Goal: Transaction & Acquisition: Purchase product/service

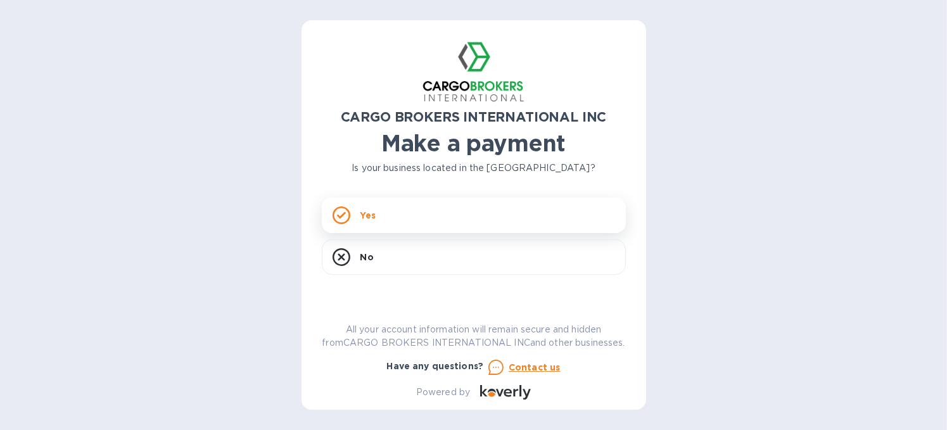
click at [358, 210] on div "Yes" at bounding box center [474, 215] width 304 height 35
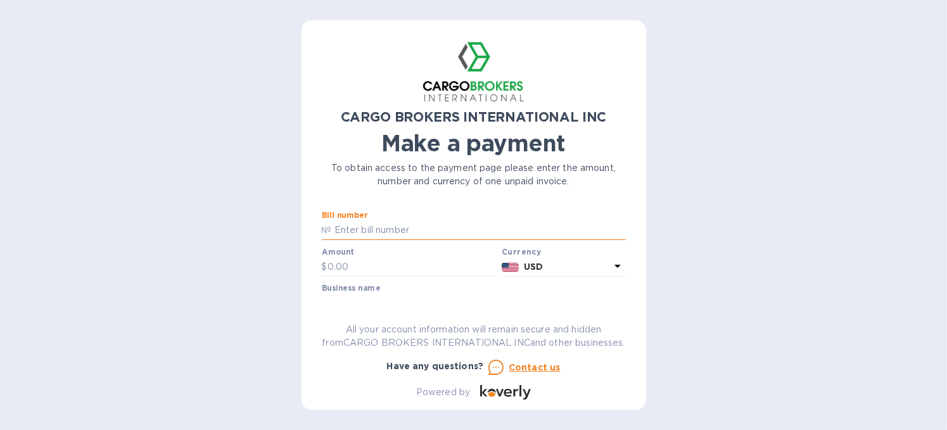
click at [358, 231] on input "text" at bounding box center [479, 230] width 294 height 19
paste input "S00016601"
drag, startPoint x: 333, startPoint y: 229, endPoint x: 270, endPoint y: 235, distance: 63.0
click at [270, 235] on div "CARGO BROKERS INTERNATIONAL INC Make a payment To obtain access to the payment …" at bounding box center [473, 215] width 947 height 430
type input "S00016601"
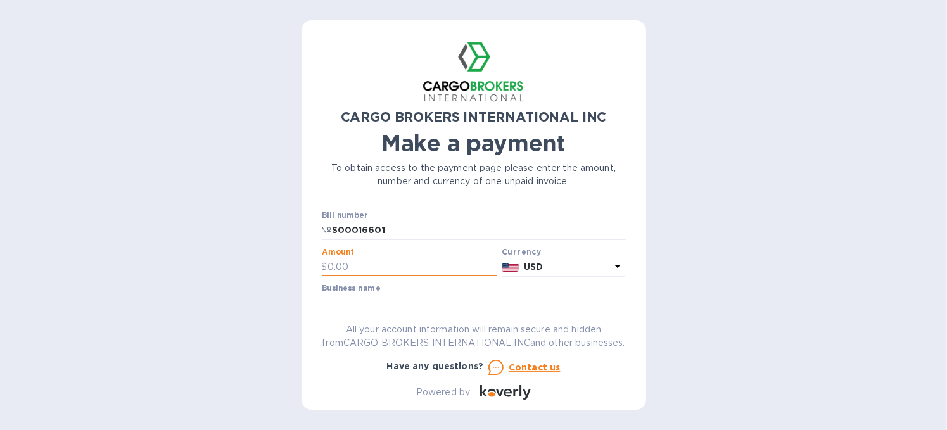
click at [330, 267] on input "text" at bounding box center [412, 267] width 170 height 19
paste input "4,886.80"
type input "4,886.80"
click at [610, 270] on icon at bounding box center [617, 265] width 15 height 15
click at [605, 270] on div "Currencies" at bounding box center [510, 295] width 230 height 54
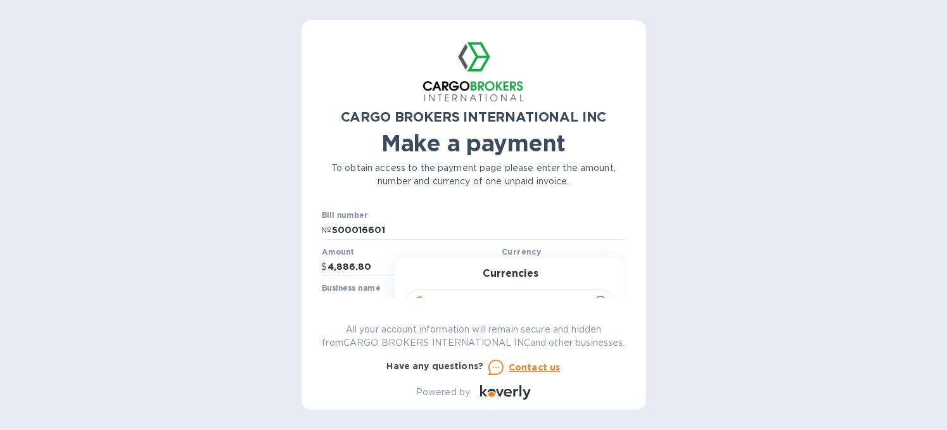
click at [524, 259] on div "Currencies Popular currencies EUR Euro GBP British Pound USD United States Doll…" at bounding box center [510, 364] width 230 height 212
click at [582, 323] on p "All your account information will remain secure and hidden from CARGO BROKERS I…" at bounding box center [474, 336] width 304 height 27
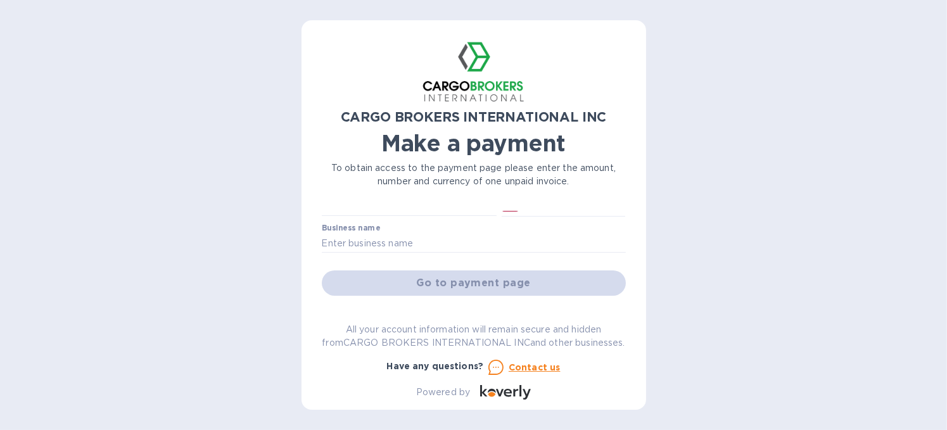
scroll to position [51, 0]
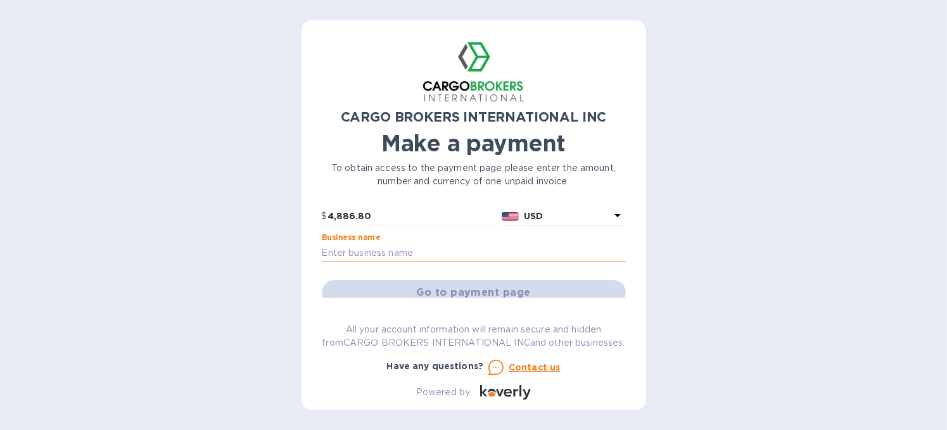
click at [358, 249] on input "text" at bounding box center [474, 252] width 304 height 19
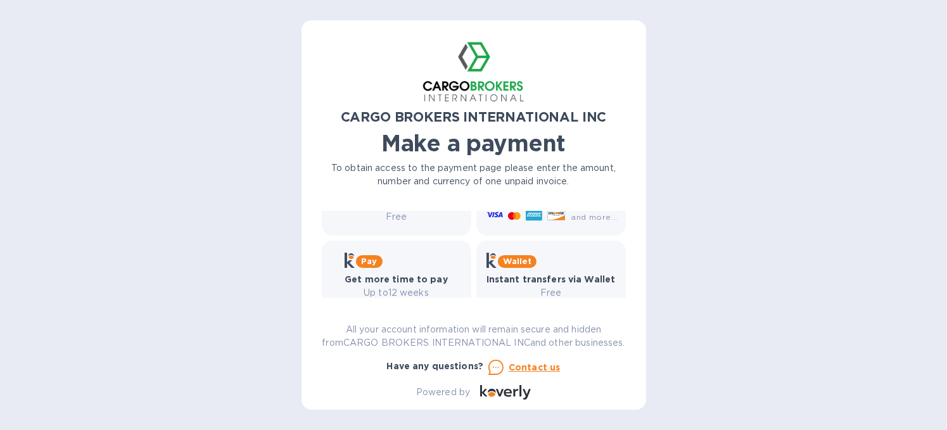
scroll to position [206, 0]
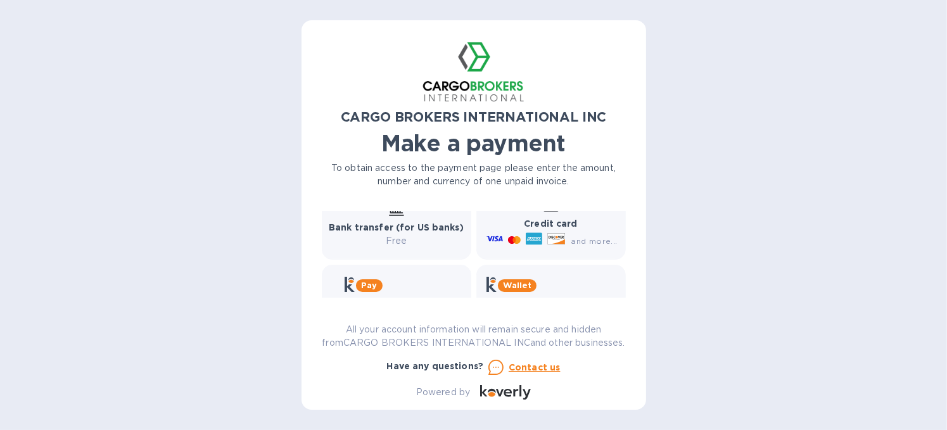
type input "Nutek Machinery LLC"
click at [591, 239] on span "and more..." at bounding box center [594, 241] width 46 height 10
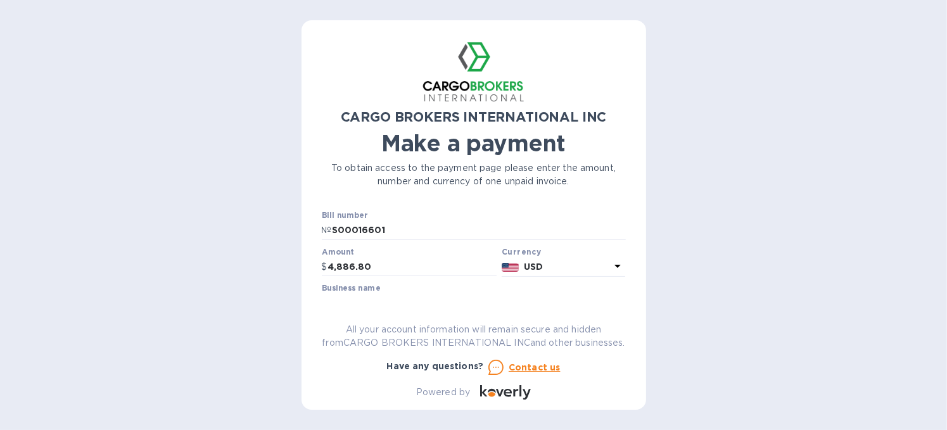
scroll to position [105, 0]
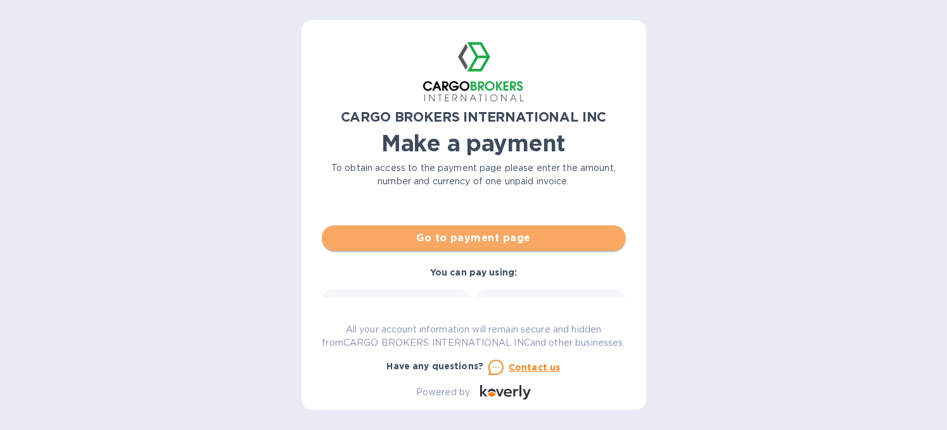
click at [532, 243] on span "Go to payment page" at bounding box center [474, 238] width 284 height 15
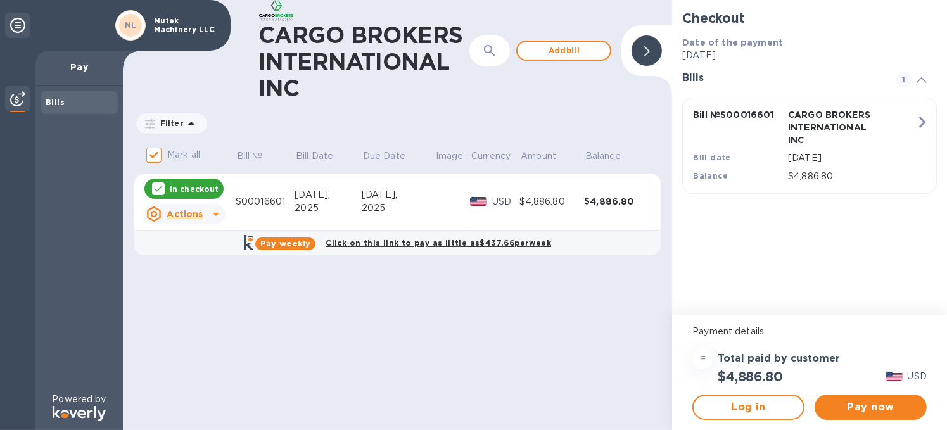
click at [210, 215] on icon at bounding box center [215, 213] width 15 height 15
click at [357, 343] on div at bounding box center [473, 215] width 947 height 430
click at [208, 218] on icon at bounding box center [215, 213] width 15 height 15
drag, startPoint x: 193, startPoint y: 266, endPoint x: 377, endPoint y: 311, distance: 190.3
click at [402, 319] on div at bounding box center [473, 215] width 947 height 430
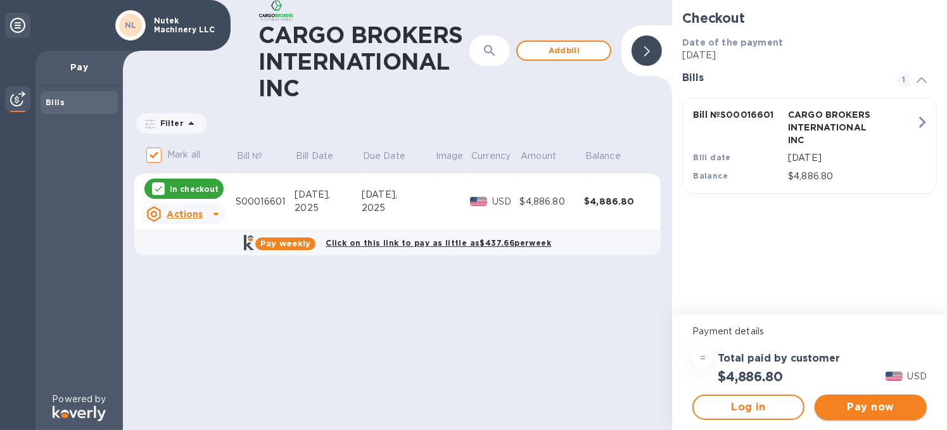
click at [866, 408] on span "Pay now" at bounding box center [871, 407] width 92 height 15
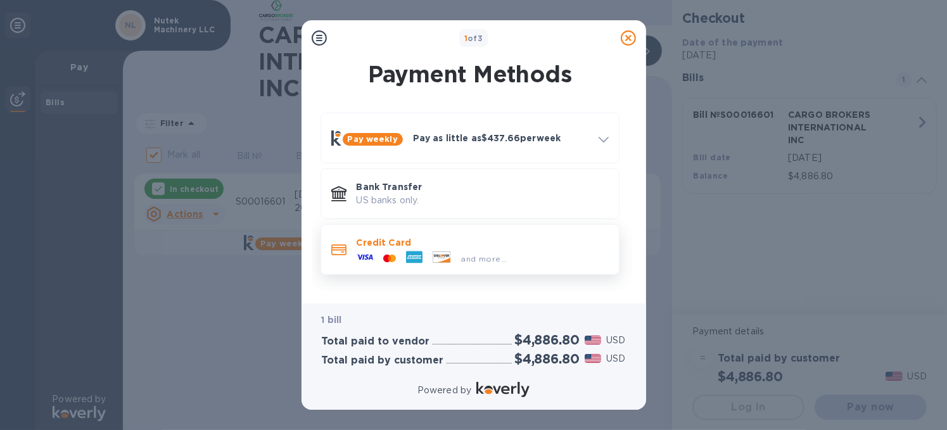
click at [433, 255] on icon at bounding box center [441, 256] width 17 height 11
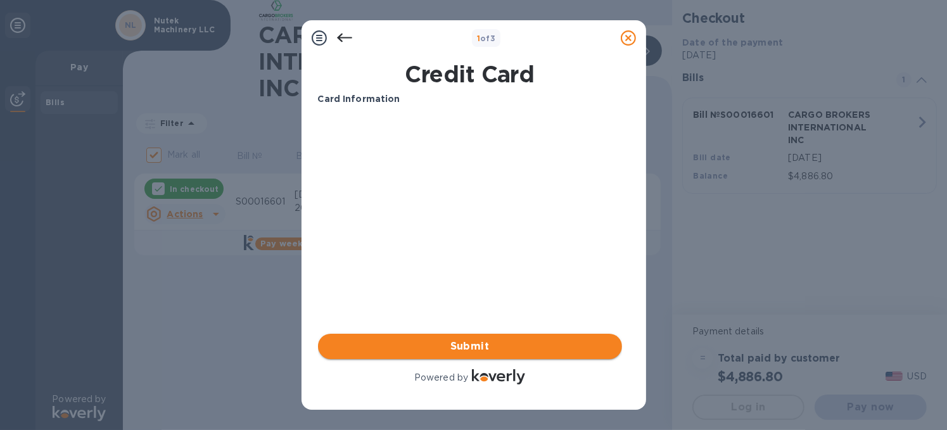
click at [481, 339] on span "Submit" at bounding box center [470, 346] width 284 height 15
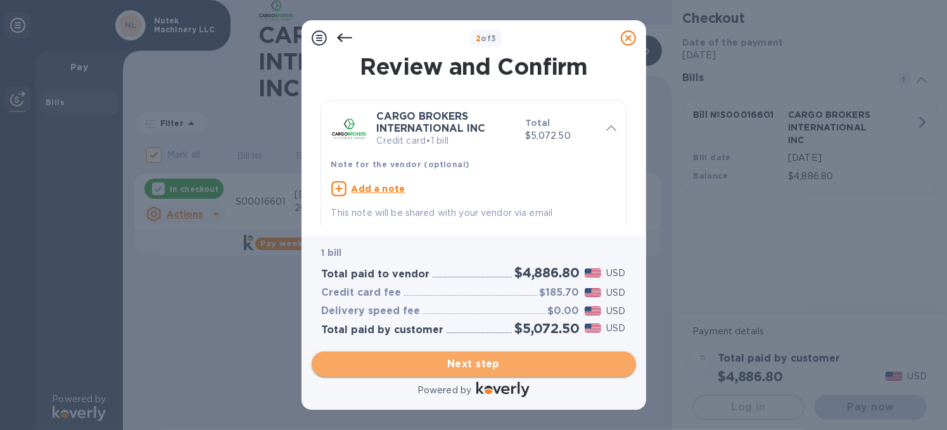
click at [521, 362] on span "Next step" at bounding box center [474, 364] width 304 height 15
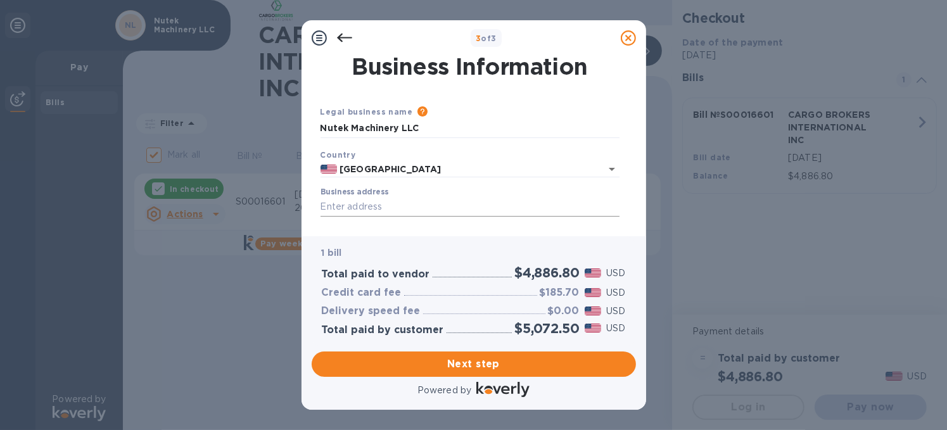
click at [367, 205] on input "Business address" at bounding box center [469, 207] width 299 height 19
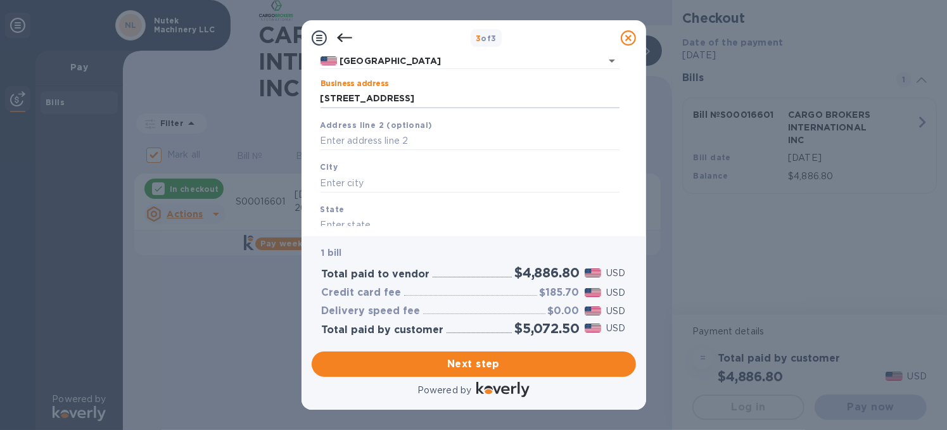
scroll to position [86, 0]
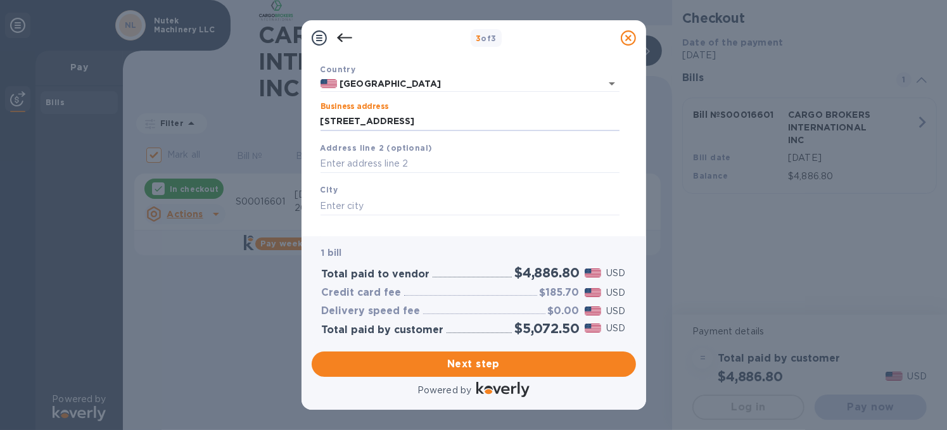
drag, startPoint x: 443, startPoint y: 122, endPoint x: 234, endPoint y: 128, distance: 209.1
click at [241, 127] on div "3 of 3 Business Information Legal business name Please provide the legal name t…" at bounding box center [473, 215] width 947 height 430
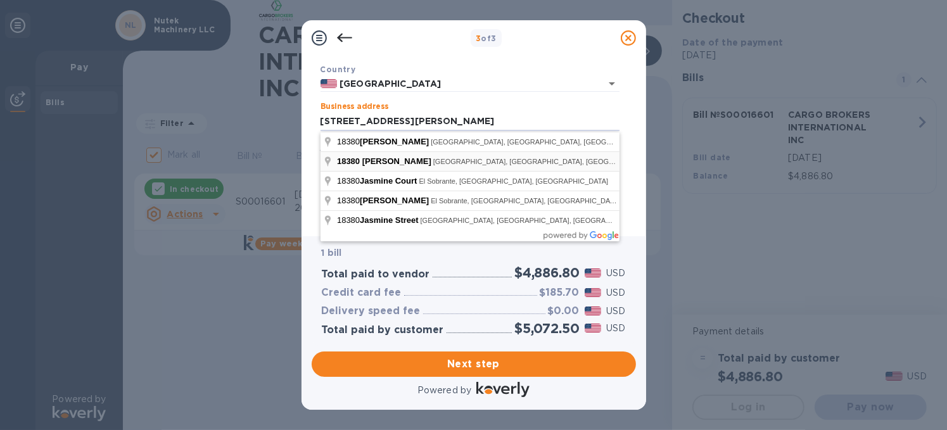
type input "18380 Jasmine Lane"
type input "Chagrin Falls"
type input "OH"
type input "44023"
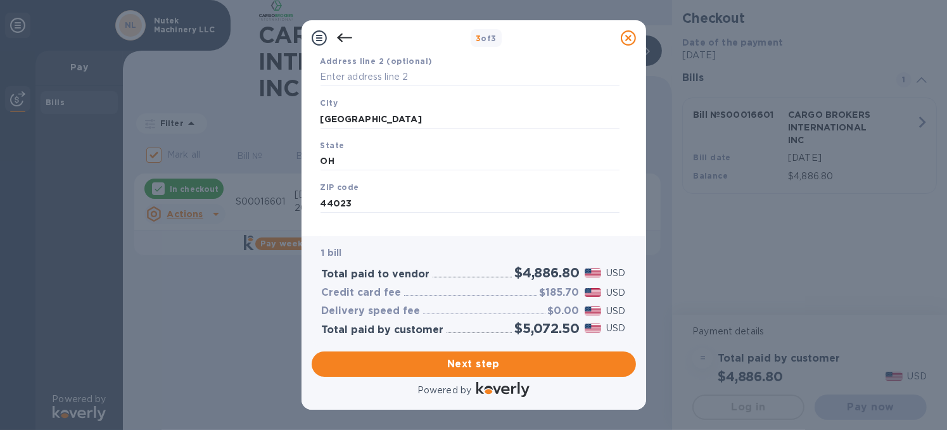
scroll to position [191, 0]
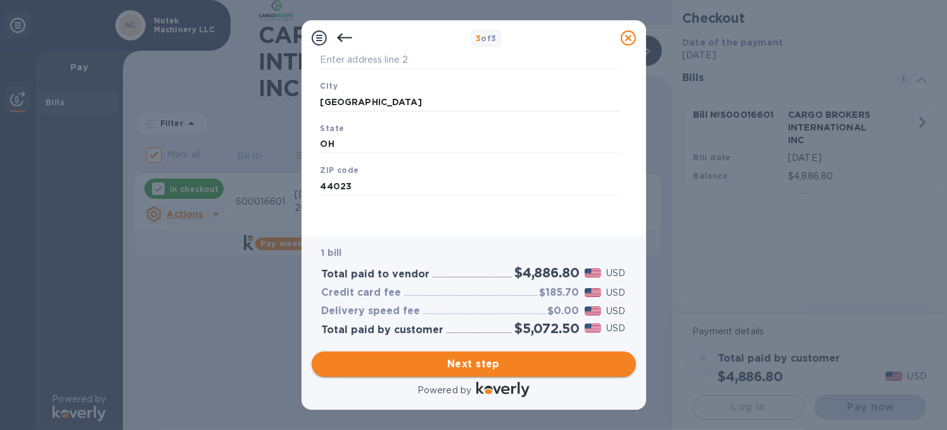
click at [470, 363] on span "Next step" at bounding box center [474, 364] width 304 height 15
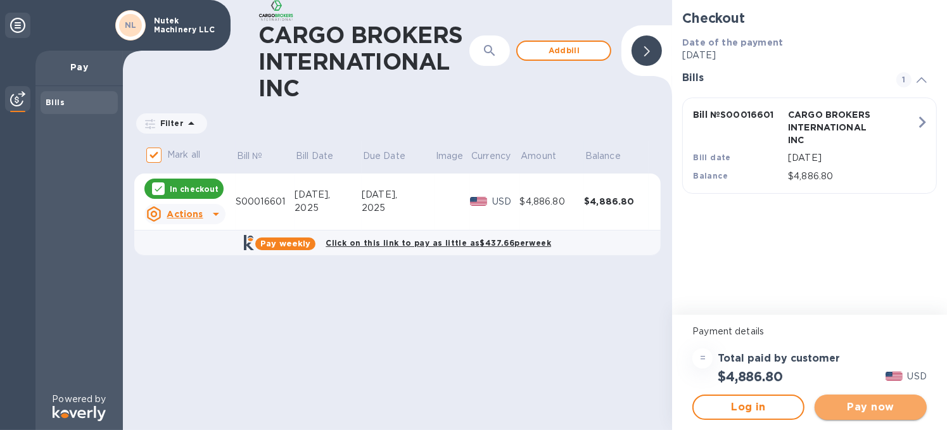
click at [879, 409] on span "Pay now" at bounding box center [871, 407] width 92 height 15
click at [185, 213] on u "Actions" at bounding box center [185, 214] width 36 height 10
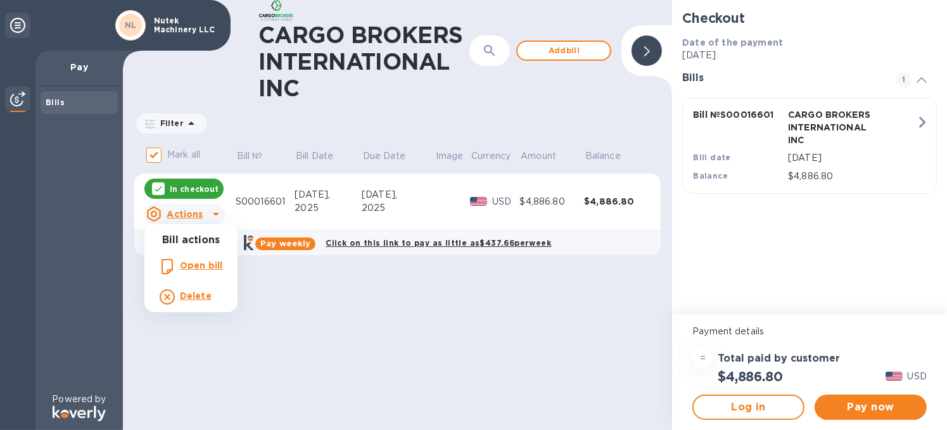
click at [522, 202] on div at bounding box center [473, 215] width 947 height 430
click at [171, 182] on div "In checkout" at bounding box center [183, 189] width 79 height 20
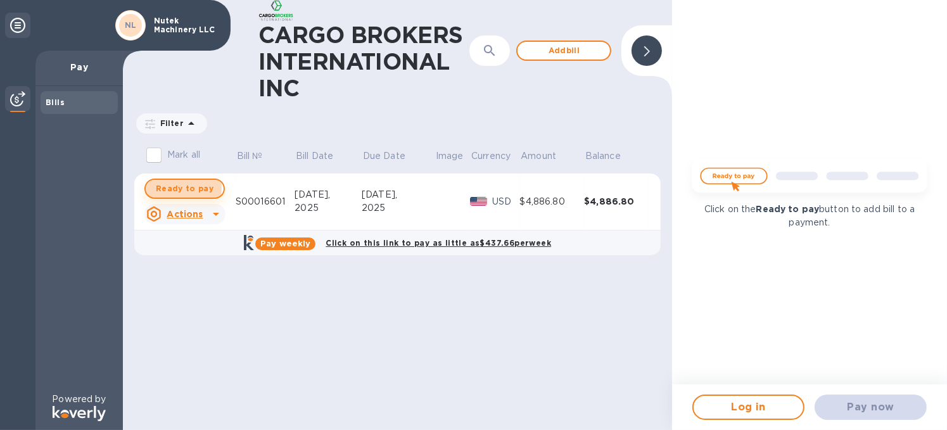
click at [163, 187] on span "Ready to pay" at bounding box center [185, 188] width 58 height 15
checkbox input "true"
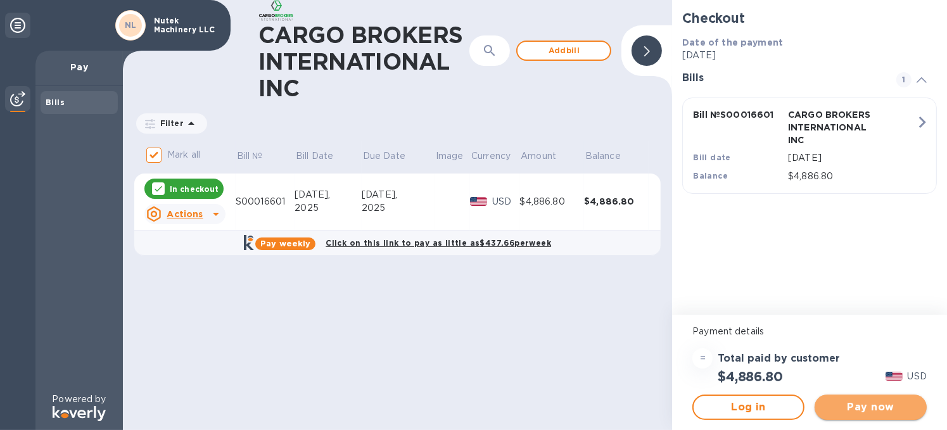
click at [873, 404] on span "Pay now" at bounding box center [871, 407] width 92 height 15
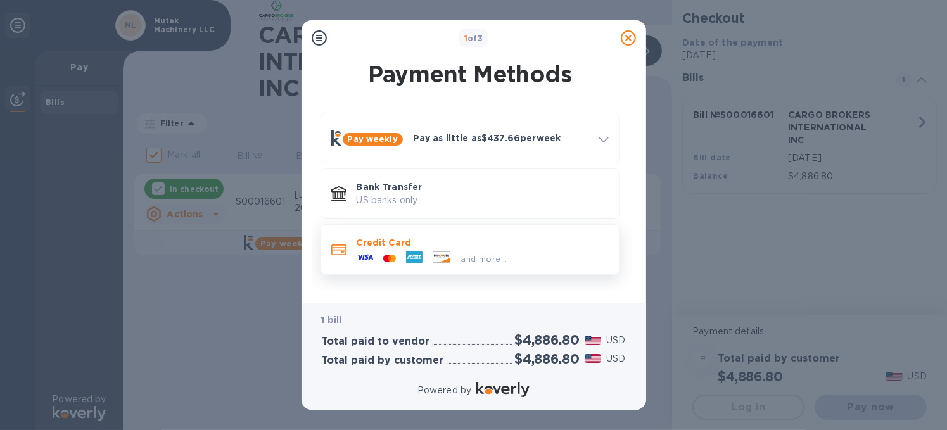
click at [429, 255] on div at bounding box center [442, 258] width 29 height 14
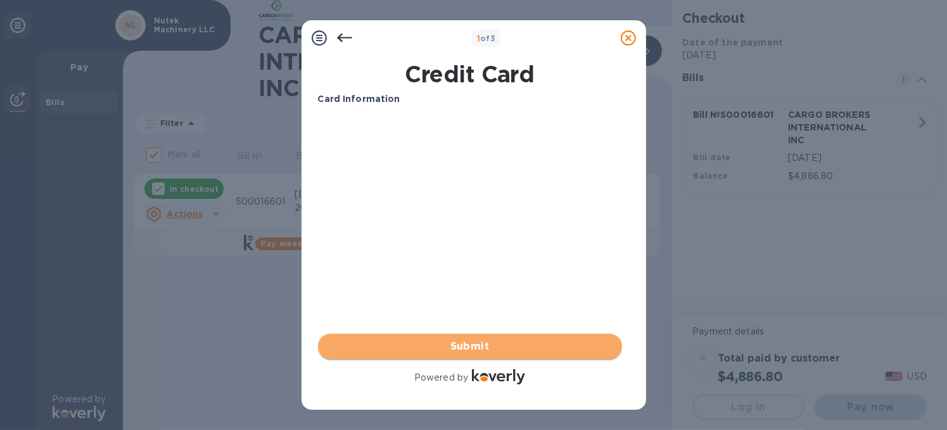
click at [505, 347] on span "Submit" at bounding box center [470, 346] width 284 height 15
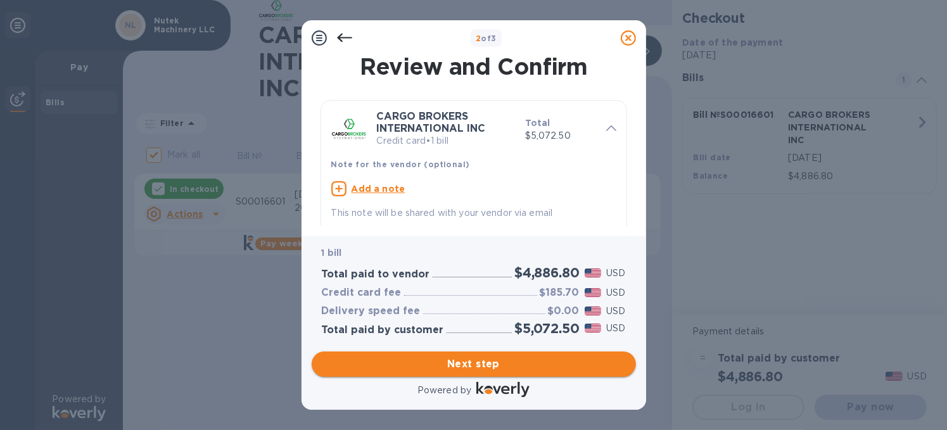
click at [482, 365] on span "Next step" at bounding box center [474, 364] width 304 height 15
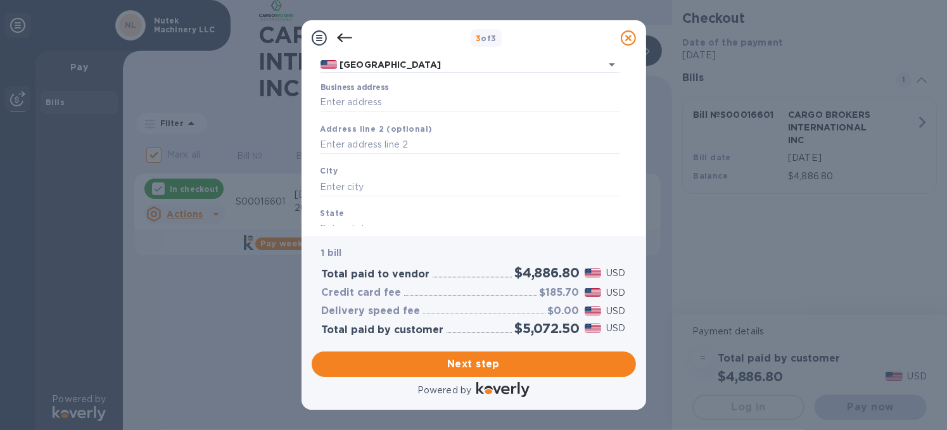
scroll to position [86, 0]
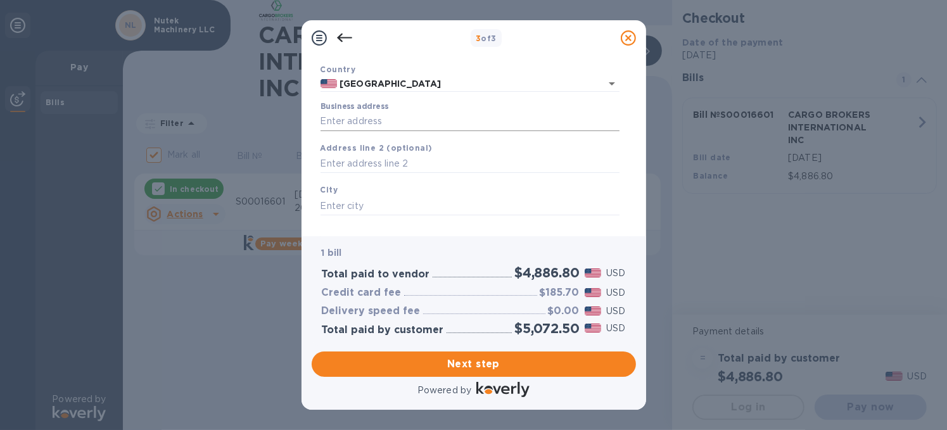
click at [391, 127] on input "Business address" at bounding box center [469, 121] width 299 height 19
type input "18380 Jasmine Lane"
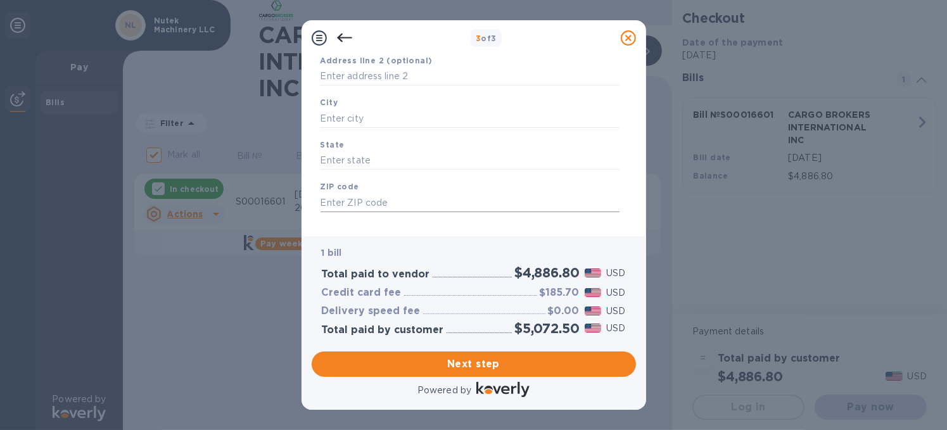
scroll to position [191, 0]
click at [367, 103] on input "text" at bounding box center [469, 101] width 299 height 19
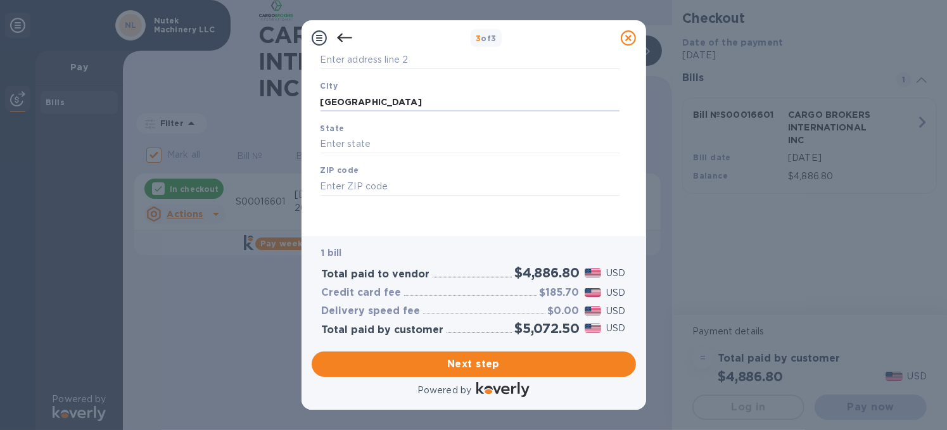
type input "Chagrin Falls"
drag, startPoint x: 405, startPoint y: 132, endPoint x: 400, endPoint y: 142, distance: 11.1
click at [405, 134] on div "State" at bounding box center [469, 138] width 309 height 42
click at [390, 149] on input "text" at bounding box center [469, 144] width 299 height 19
type input "Ohio"
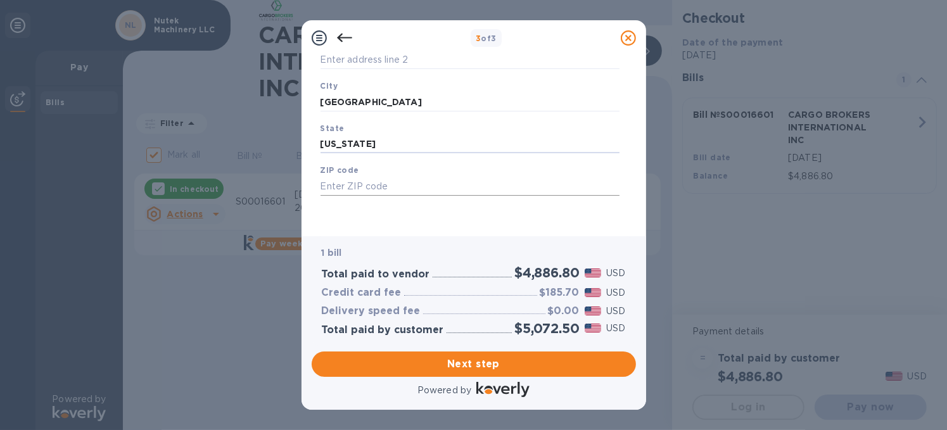
click at [361, 180] on input "text" at bounding box center [469, 186] width 299 height 19
type input "44023"
click at [475, 361] on span "Next step" at bounding box center [474, 364] width 304 height 15
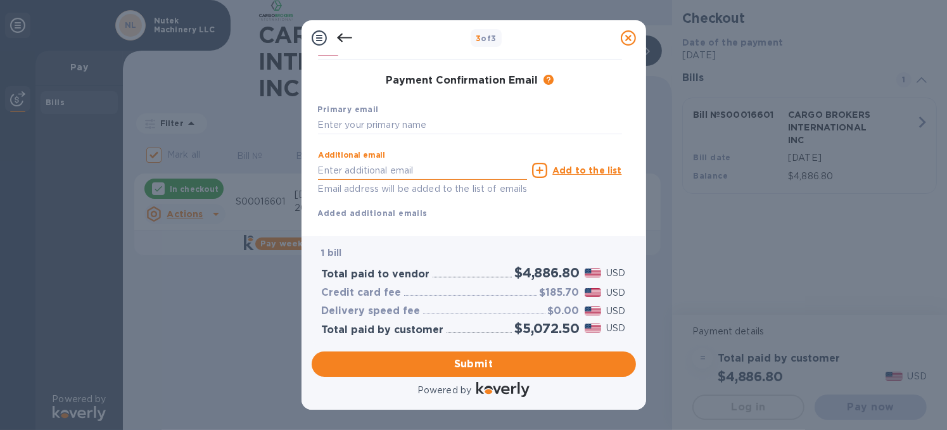
click at [350, 172] on input "text" at bounding box center [423, 170] width 210 height 19
type input "rob@nutekmachinery.com"
type input "Robert"
type input "Young"
type input "4405436784"
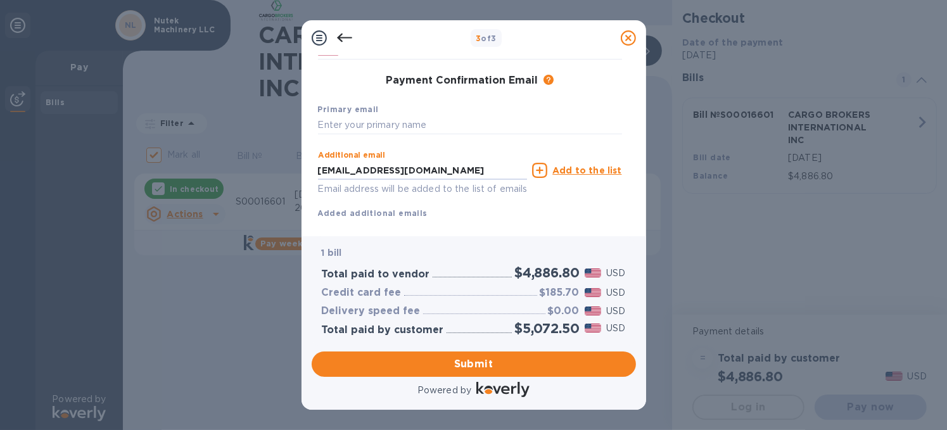
drag, startPoint x: 448, startPoint y: 173, endPoint x: 222, endPoint y: 162, distance: 225.7
click at [222, 162] on div "3 of 3 Payment Contact Information First name Robert Last name Young Phone numb…" at bounding box center [473, 215] width 947 height 430
paste input "eceivables@cargobrokers"
type input "receivables@cargobrokers.com"
click at [357, 121] on input "text" at bounding box center [470, 125] width 304 height 19
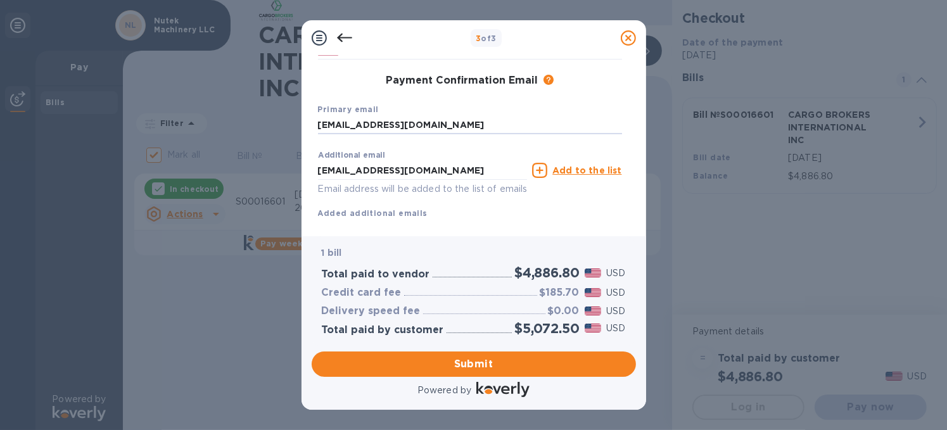
type input "rob@nutekmachinery.com"
click at [565, 170] on u "Add to the list" at bounding box center [586, 170] width 69 height 10
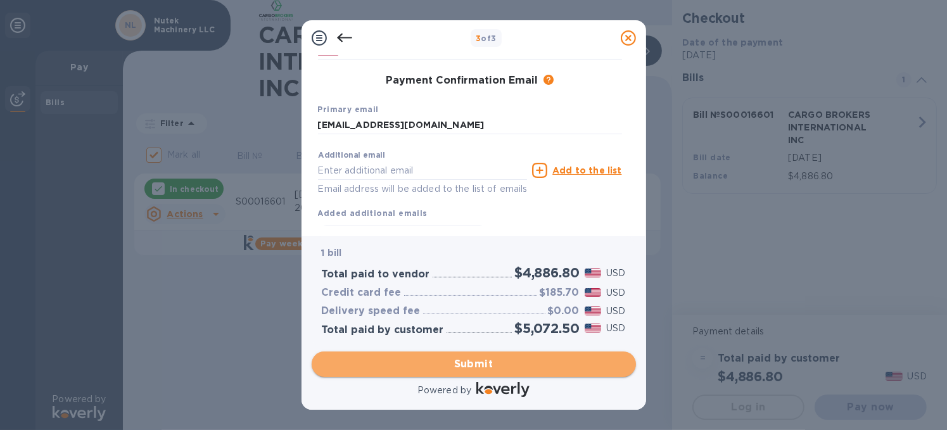
click at [462, 367] on span "Submit" at bounding box center [474, 364] width 304 height 15
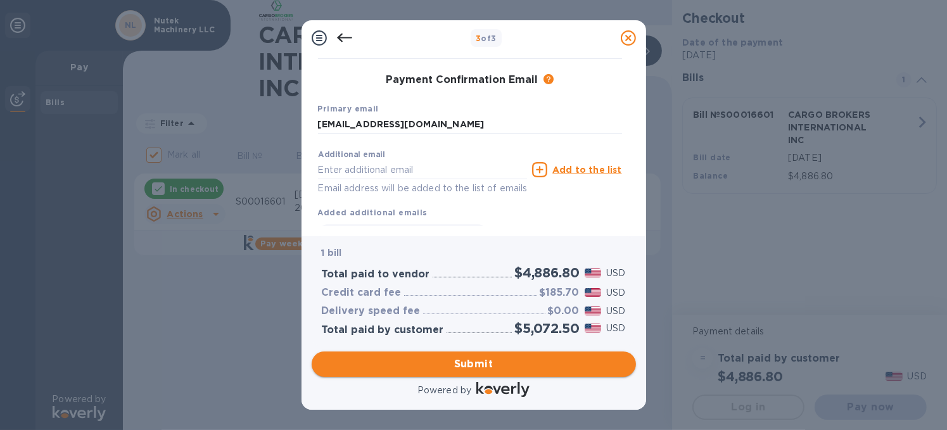
click at [477, 365] on span "Submit" at bounding box center [474, 364] width 304 height 15
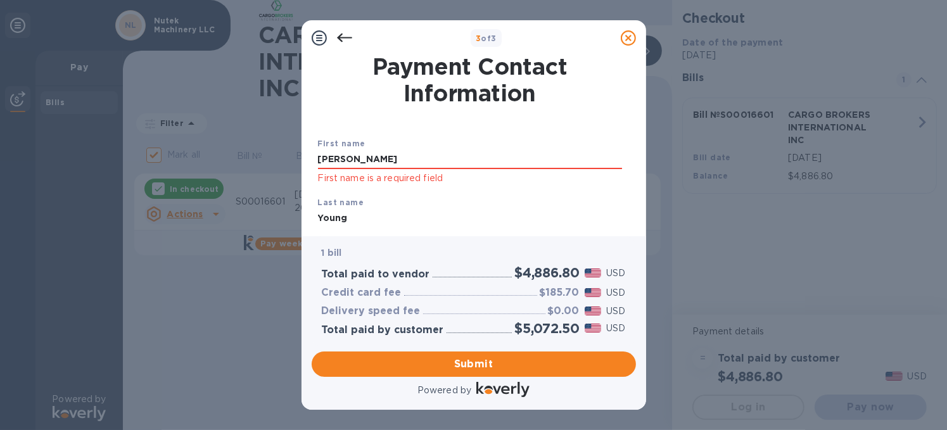
scroll to position [0, 0]
click at [366, 158] on input "Robert" at bounding box center [470, 159] width 304 height 19
drag, startPoint x: 366, startPoint y: 158, endPoint x: 263, endPoint y: 149, distance: 103.0
click at [263, 149] on div "3 of 3 Payment Contact Information First name Robert First name is a required f…" at bounding box center [473, 215] width 947 height 430
type input "Robert"
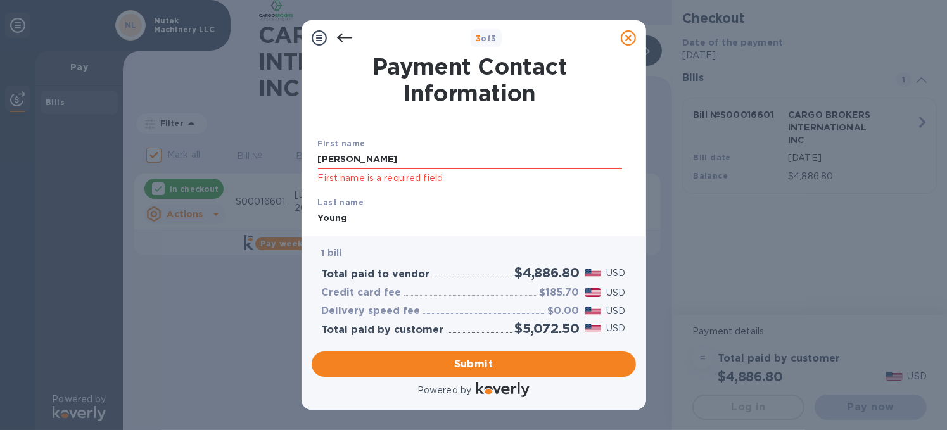
click at [352, 222] on input "Young" at bounding box center [470, 218] width 304 height 19
drag, startPoint x: 353, startPoint y: 220, endPoint x: 264, endPoint y: 213, distance: 89.0
click at [264, 213] on div "3 of 3 Payment Contact Information First name Robert First name is a required f…" at bounding box center [473, 215] width 947 height 430
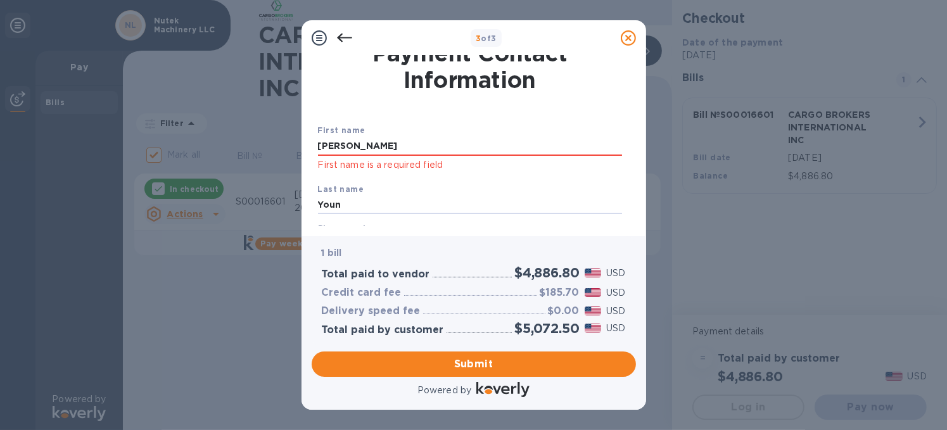
type input "Young"
click at [337, 223] on div "Phone number +1 4405436784" at bounding box center [470, 238] width 314 height 39
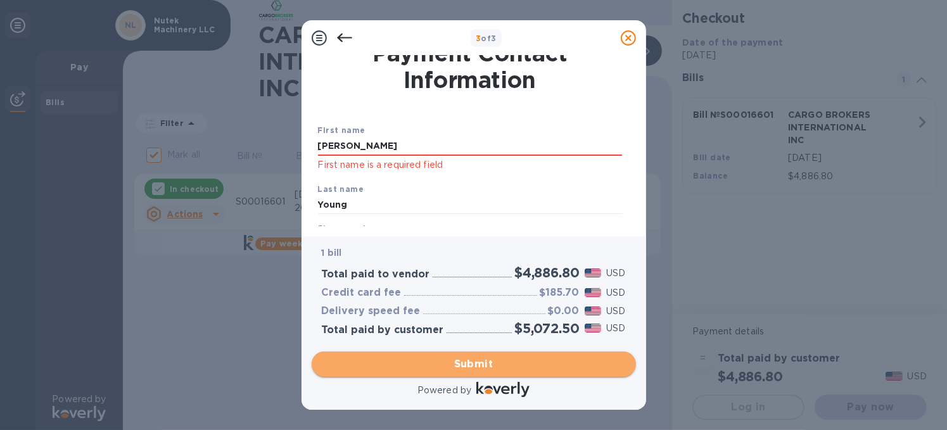
click at [448, 362] on span "Submit" at bounding box center [474, 364] width 304 height 15
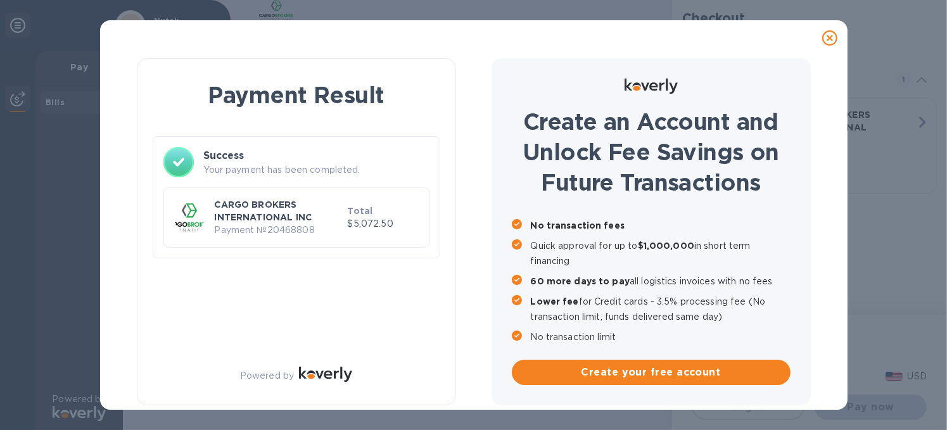
checkbox input "false"
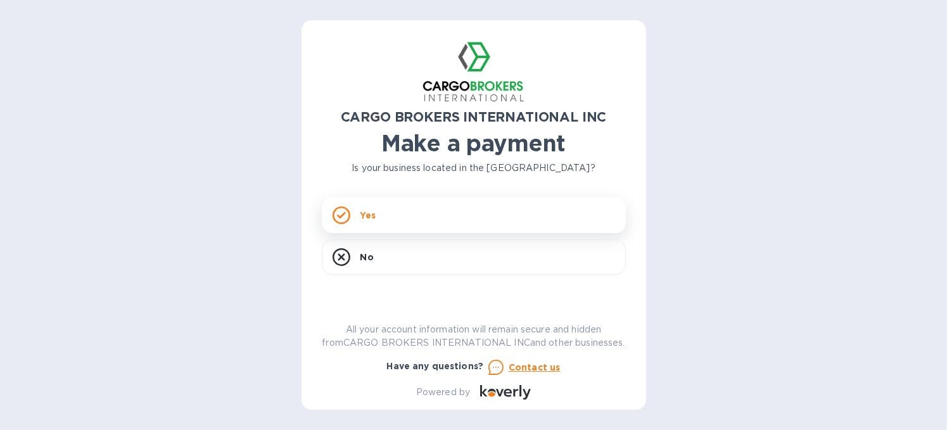
click at [431, 212] on div "Yes" at bounding box center [474, 215] width 304 height 35
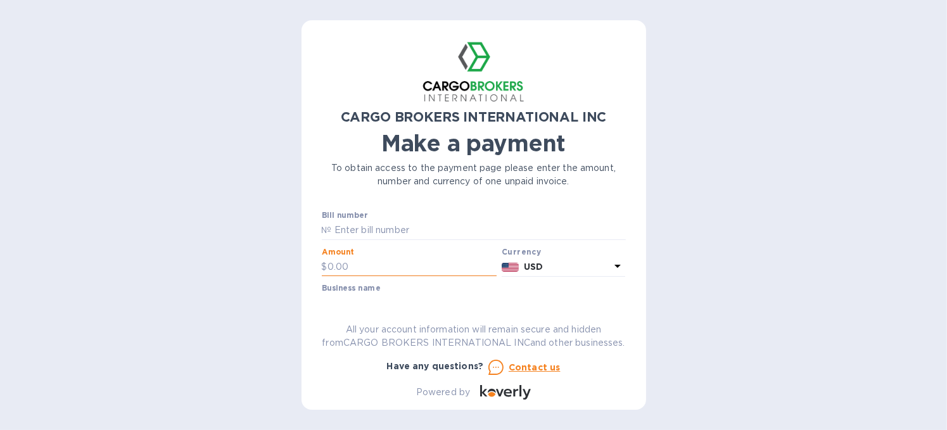
paste input "00016,150"
type input "00016,150"
drag, startPoint x: 390, startPoint y: 266, endPoint x: 300, endPoint y: 258, distance: 90.3
click at [300, 258] on div "CARGO BROKERS INTERNATIONAL INC Make a payment To obtain access to the payment …" at bounding box center [473, 215] width 947 height 430
click at [349, 231] on input "text" at bounding box center [479, 230] width 294 height 19
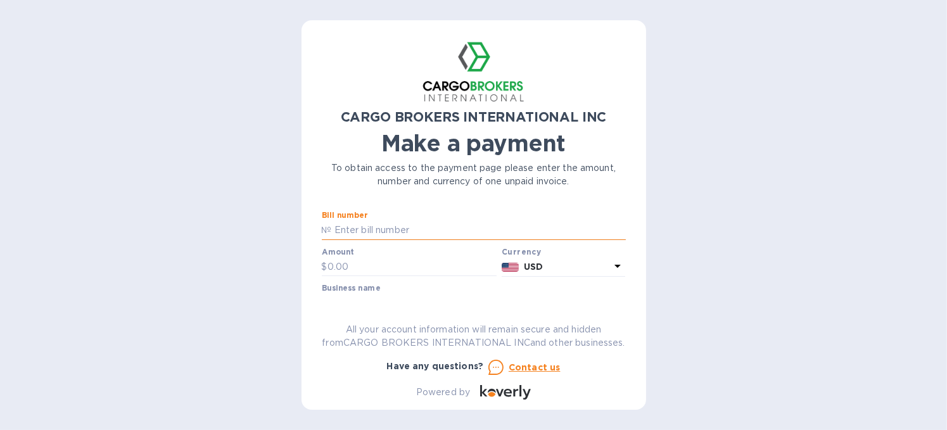
paste input "S00016150"
type input "S00016150"
click at [337, 265] on input "text" at bounding box center [412, 267] width 170 height 19
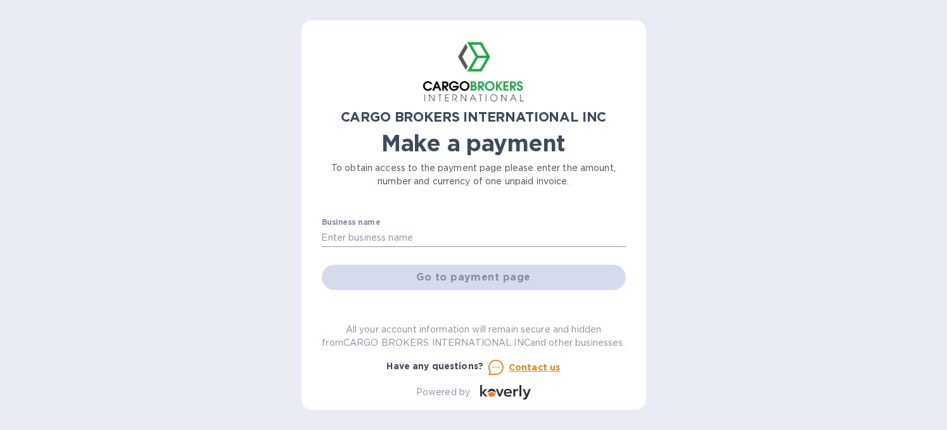
scroll to position [53, 0]
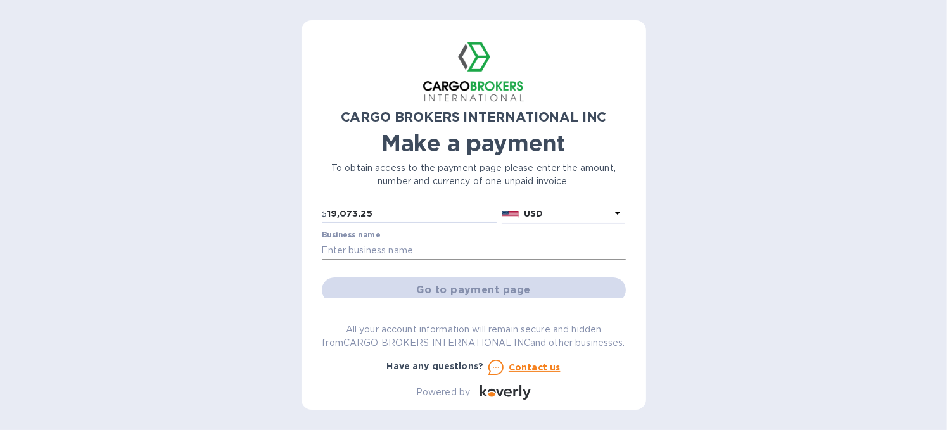
type input "19,073.25"
click at [383, 255] on input "text" at bounding box center [474, 250] width 304 height 19
type input "Nutek Machinery LLC"
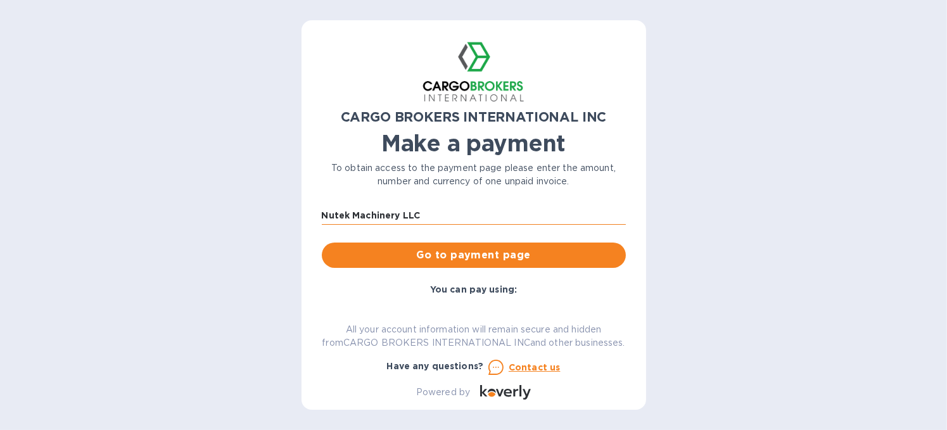
scroll to position [67, 0]
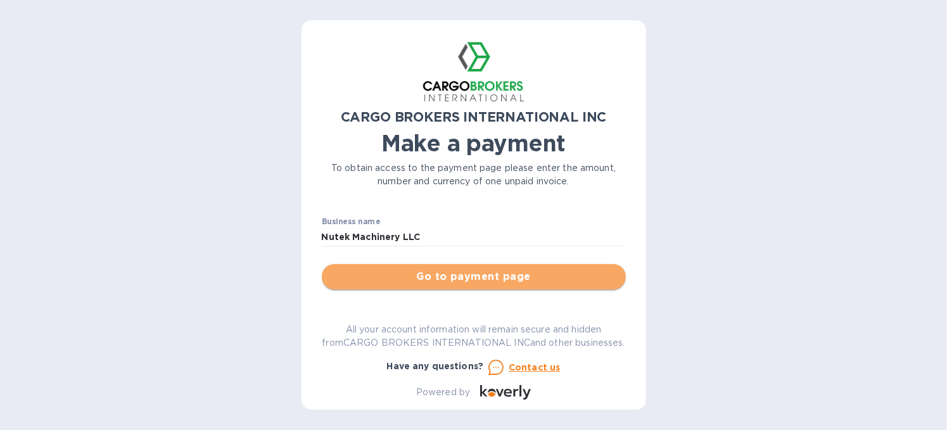
click at [542, 269] on span "Go to payment page" at bounding box center [474, 276] width 284 height 15
